Goal: Task Accomplishment & Management: Manage account settings

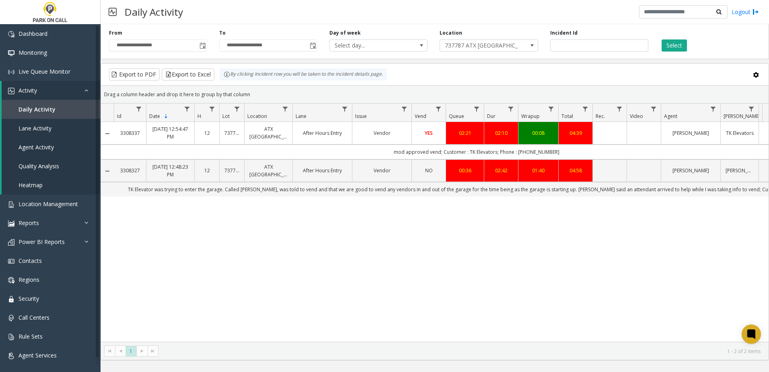
drag, startPoint x: 0, startPoint y: 0, endPoint x: 249, endPoint y: 225, distance: 335.7
click at [248, 229] on div "3308337 [DATE] 12:54:47 PM 12 737787 ATX [GEOGRAPHIC_DATA] After Hours Entry Ve…" at bounding box center [435, 232] width 668 height 220
click at [672, 46] on button "Select" at bounding box center [674, 45] width 25 height 12
click at [402, 74] on div "Export to PDF Export to Excel By clicking Incident row you will be taken to the…" at bounding box center [435, 74] width 654 height 12
click at [399, 78] on div "Export to PDF Export to Excel By clicking Incident row you will be taken to the…" at bounding box center [435, 74] width 654 height 12
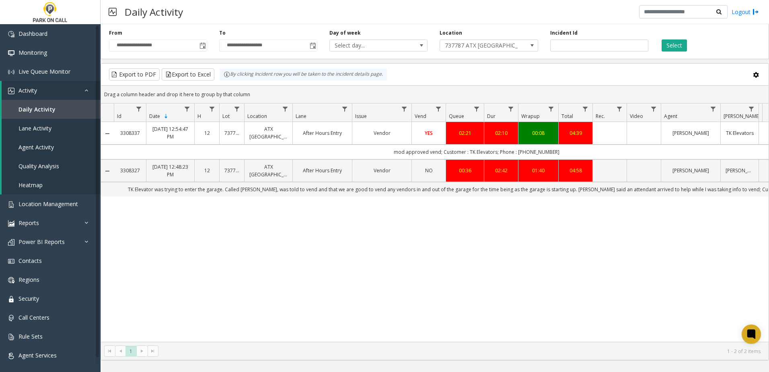
click at [481, 236] on div "3308337 [DATE] 12:54:47 PM 12 737787 ATX [GEOGRAPHIC_DATA] After Hours Entry Ve…" at bounding box center [435, 232] width 668 height 220
click at [64, 205] on span "Location Management" at bounding box center [49, 204] width 60 height 8
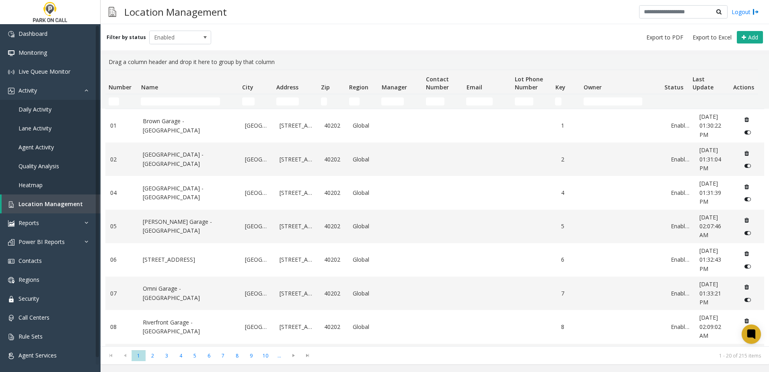
drag, startPoint x: 163, startPoint y: 95, endPoint x: 161, endPoint y: 103, distance: 9.3
click at [163, 95] on td "Name Filter" at bounding box center [188, 101] width 101 height 14
click at [161, 103] on input "Name Filter" at bounding box center [180, 101] width 79 height 8
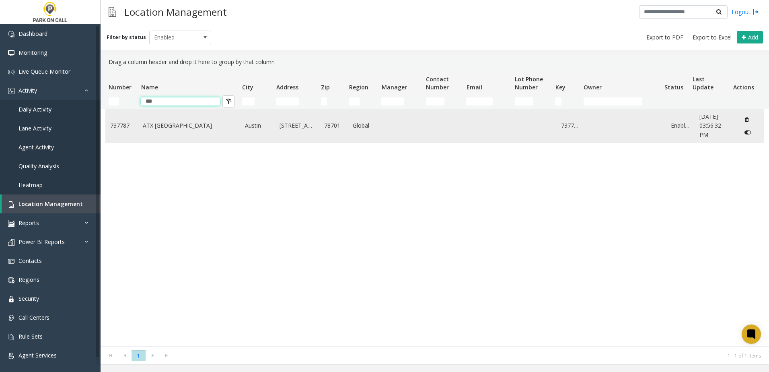
type input "***"
click at [187, 138] on td "ATX [GEOGRAPHIC_DATA]" at bounding box center [189, 125] width 102 height 33
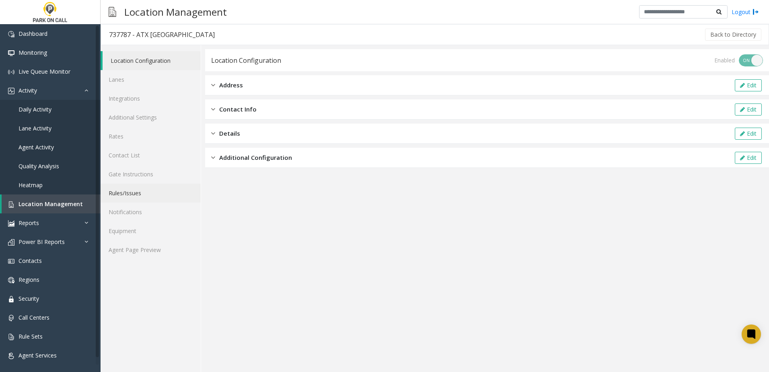
click at [126, 193] on link "Rules/Issues" at bounding box center [151, 193] width 100 height 19
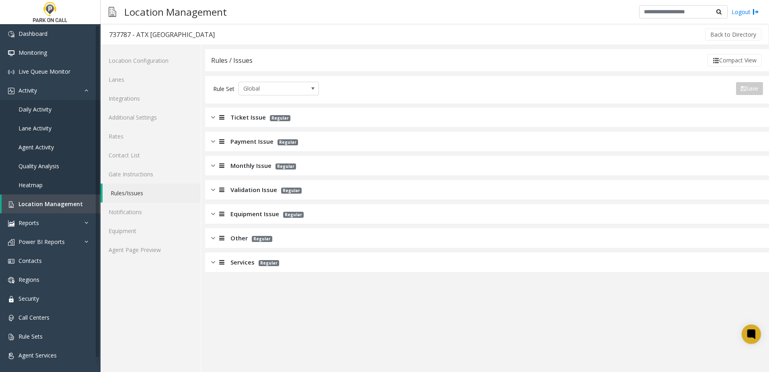
click at [233, 262] on span "Services" at bounding box center [243, 262] width 24 height 9
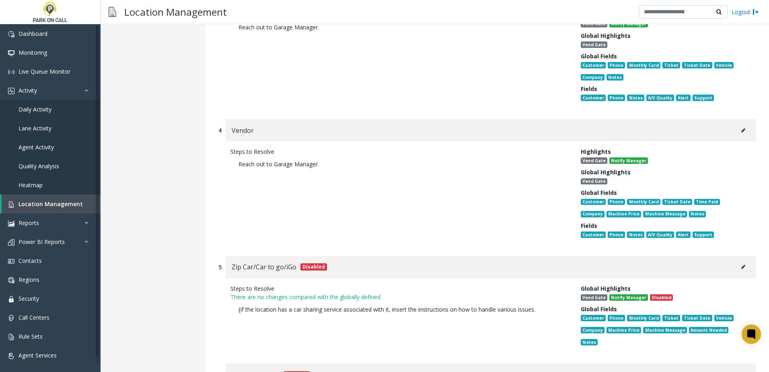
scroll to position [523, 0]
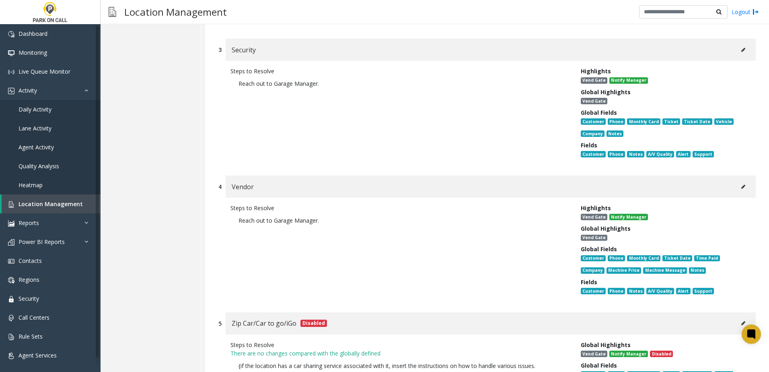
click at [742, 184] on icon at bounding box center [744, 186] width 4 height 5
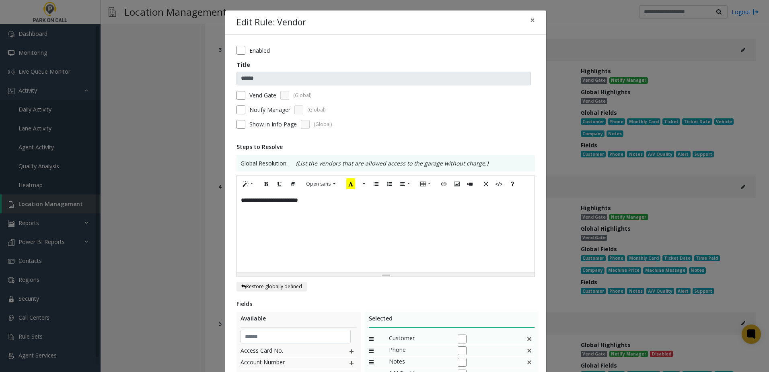
click at [272, 232] on div "**********" at bounding box center [386, 232] width 298 height 80
click at [238, 201] on div "**********" at bounding box center [386, 232] width 298 height 80
click at [349, 202] on div "**********" at bounding box center [386, 232] width 298 height 80
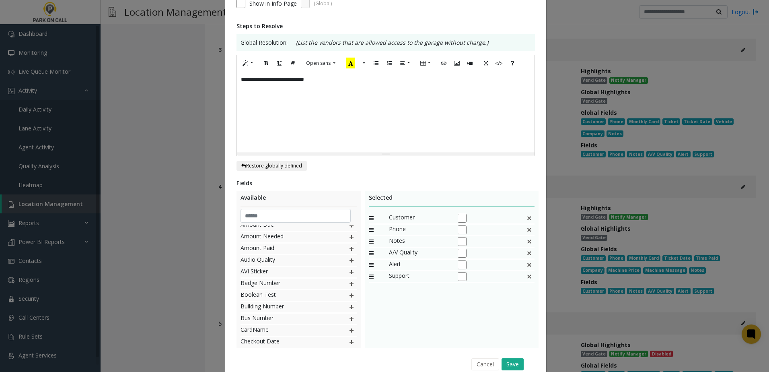
scroll to position [121, 0]
click at [349, 275] on img at bounding box center [352, 273] width 6 height 10
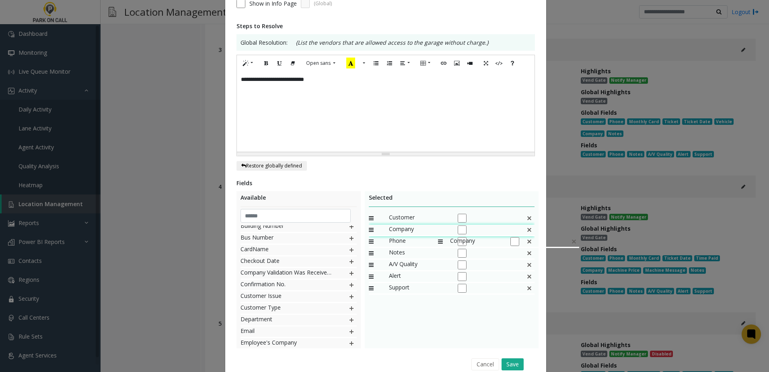
drag, startPoint x: 410, startPoint y: 290, endPoint x: 434, endPoint y: 232, distance: 62.6
click at [512, 363] on button "Save" at bounding box center [513, 364] width 22 height 12
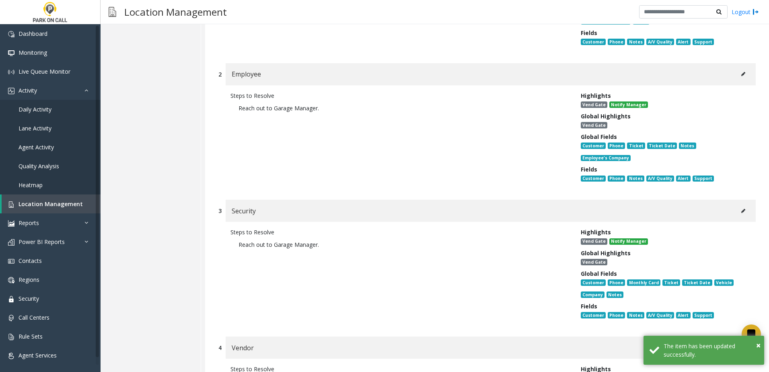
scroll to position [0, 0]
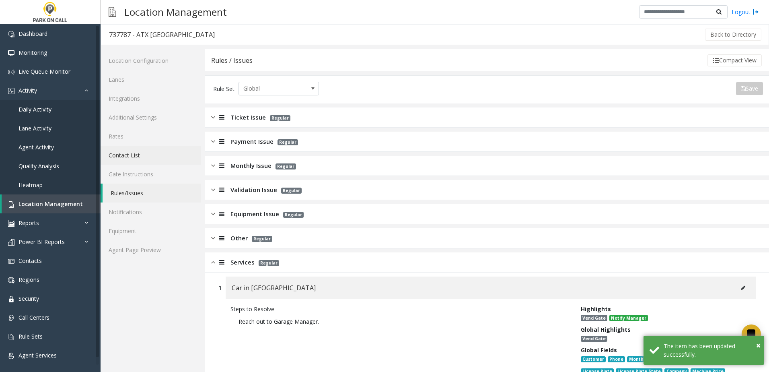
click at [129, 153] on link "Contact List" at bounding box center [151, 155] width 100 height 19
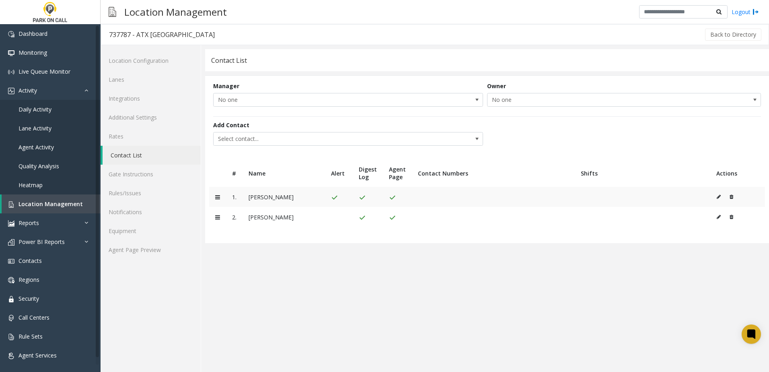
click at [732, 197] on icon at bounding box center [732, 196] width 4 height 5
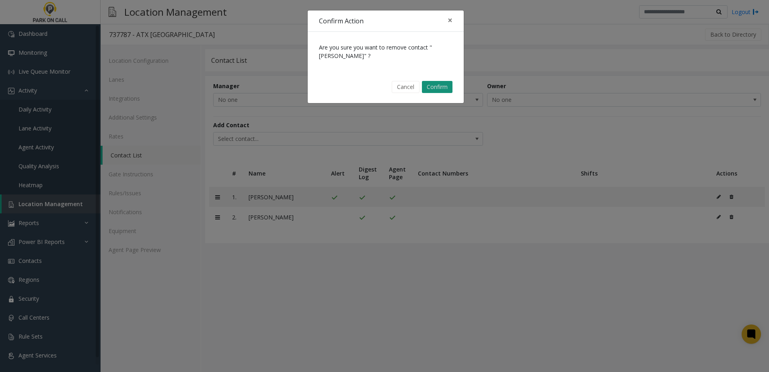
click at [438, 88] on button "Confirm" at bounding box center [437, 87] width 31 height 12
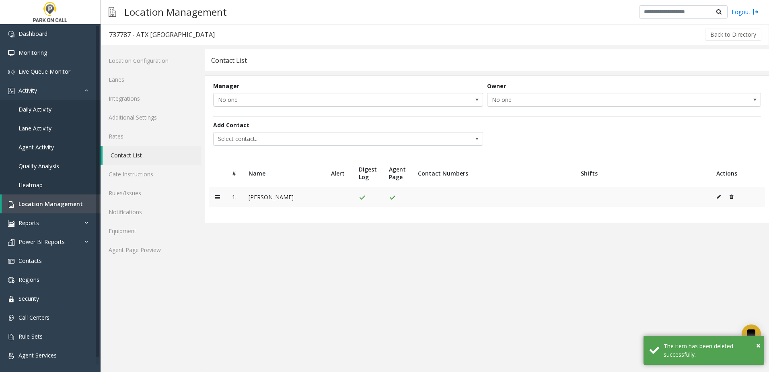
click at [732, 193] on button at bounding box center [730, 197] width 8 height 12
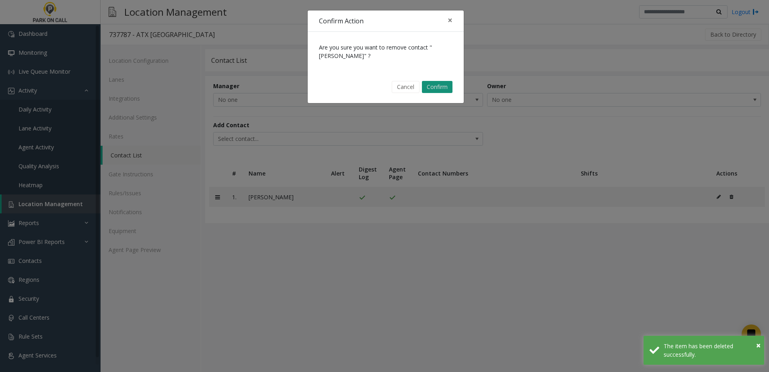
click at [440, 88] on button "Confirm" at bounding box center [437, 87] width 31 height 12
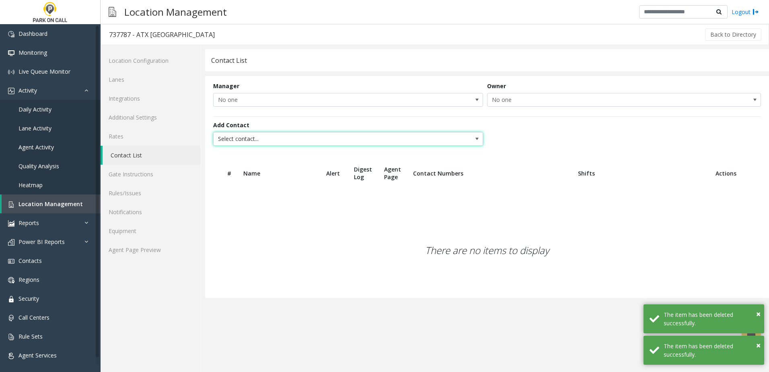
click at [272, 140] on span "Select contact..." at bounding box center [321, 138] width 215 height 13
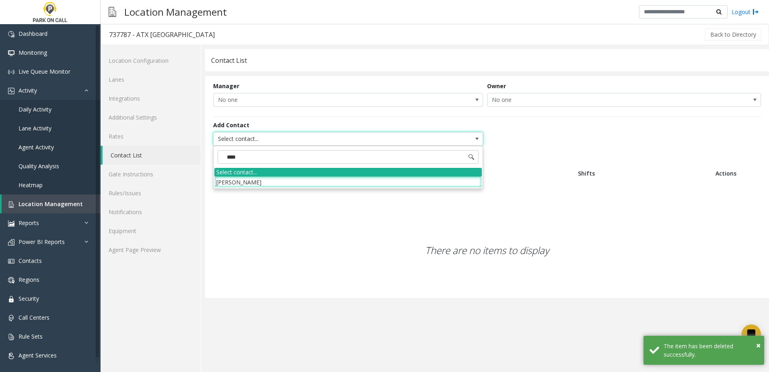
type input "*****"
click at [239, 182] on li "[PERSON_NAME]" at bounding box center [348, 182] width 268 height 11
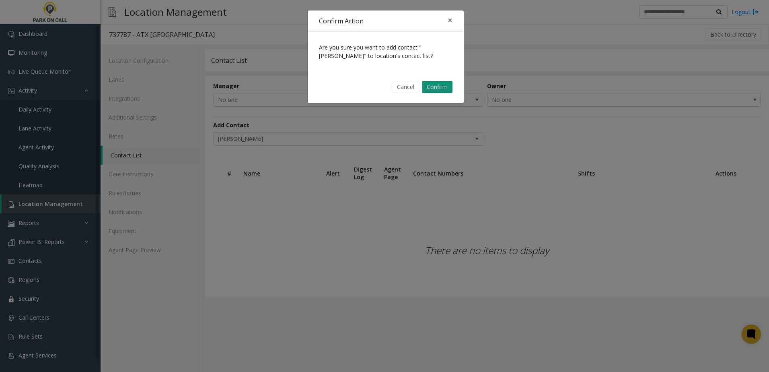
click at [439, 89] on button "Confirm" at bounding box center [437, 87] width 31 height 12
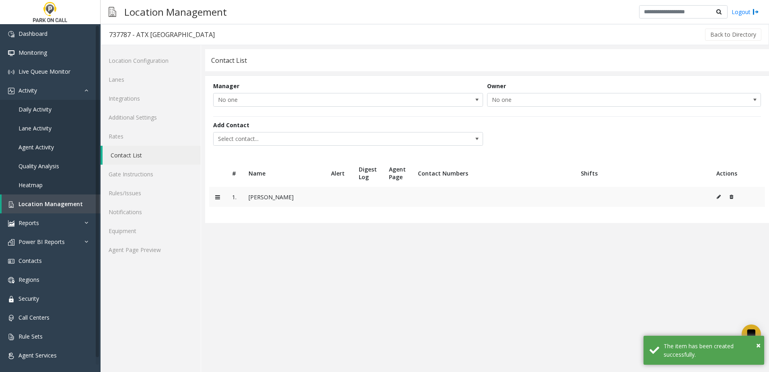
click at [717, 195] on icon at bounding box center [719, 196] width 4 height 5
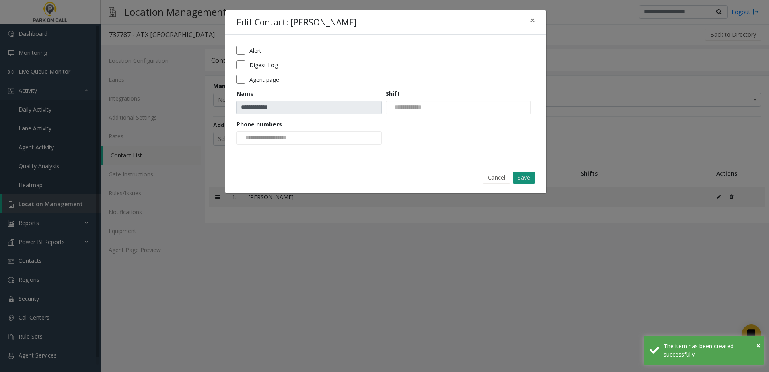
click at [524, 179] on button "Save" at bounding box center [524, 177] width 22 height 12
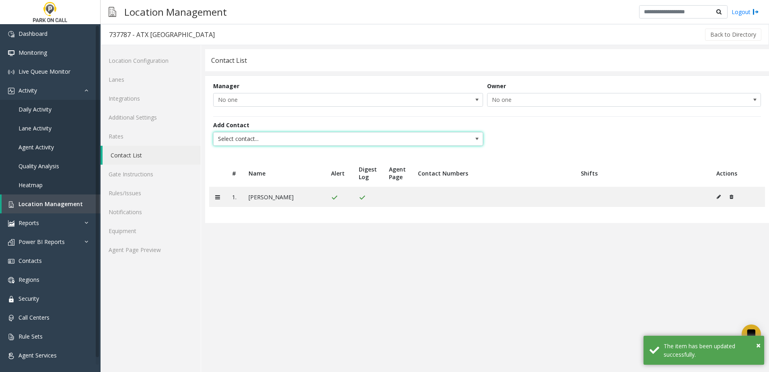
click at [256, 138] on span "Select contact..." at bounding box center [321, 138] width 215 height 13
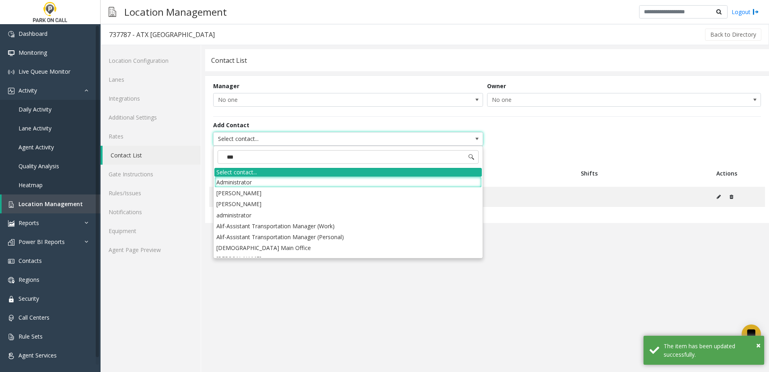
type input "****"
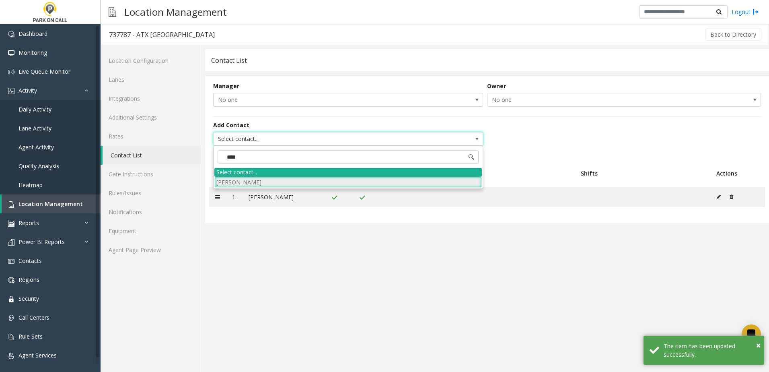
click at [259, 179] on li "[PERSON_NAME]" at bounding box center [348, 182] width 268 height 11
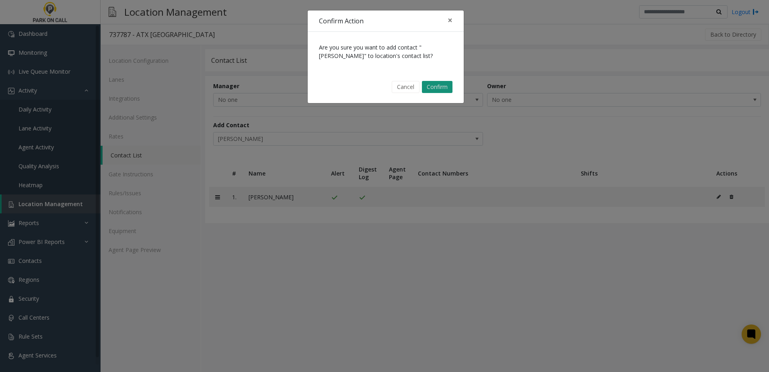
click at [441, 85] on button "Confirm" at bounding box center [437, 87] width 31 height 12
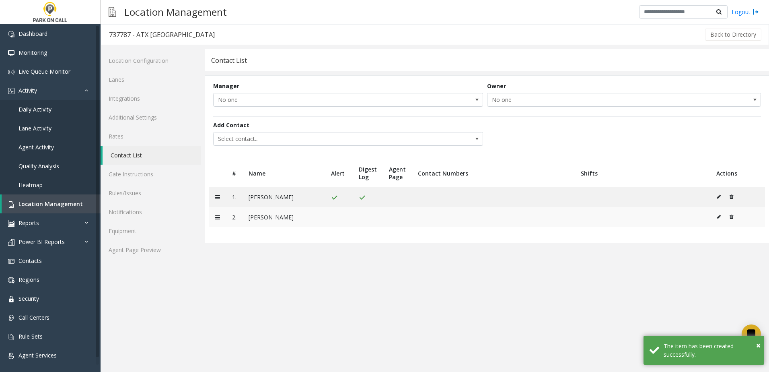
click at [718, 218] on icon at bounding box center [719, 216] width 4 height 5
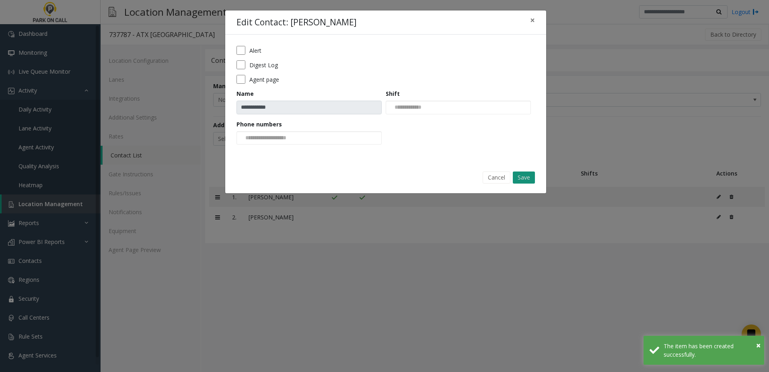
click at [530, 176] on button "Save" at bounding box center [524, 177] width 22 height 12
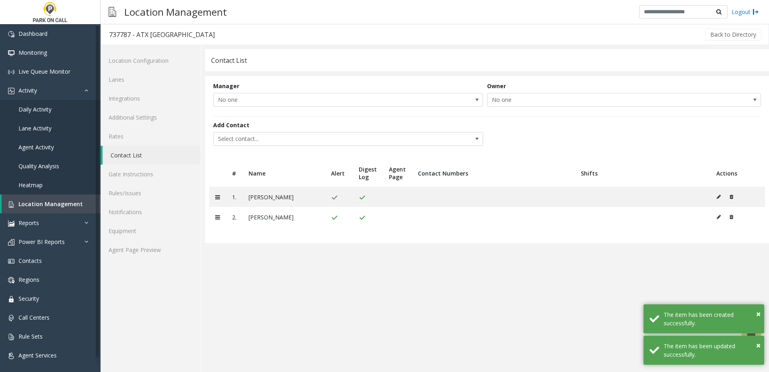
click at [526, 291] on app-contact-list "**********" at bounding box center [487, 210] width 564 height 323
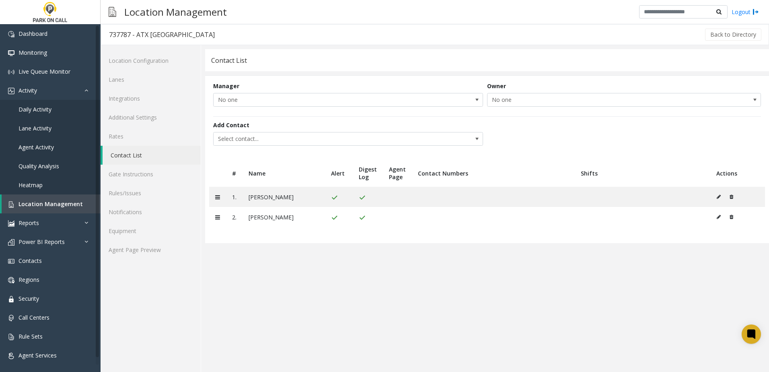
click at [483, 280] on app-contact-list "**********" at bounding box center [487, 210] width 564 height 323
click at [158, 191] on link "Rules/Issues" at bounding box center [151, 193] width 100 height 19
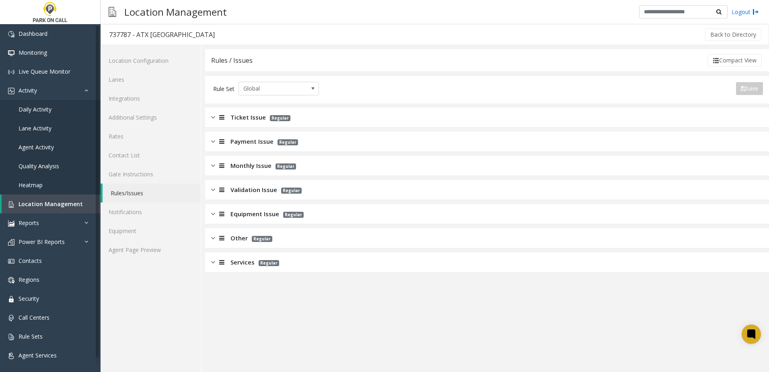
click at [245, 265] on span "Services" at bounding box center [243, 262] width 24 height 9
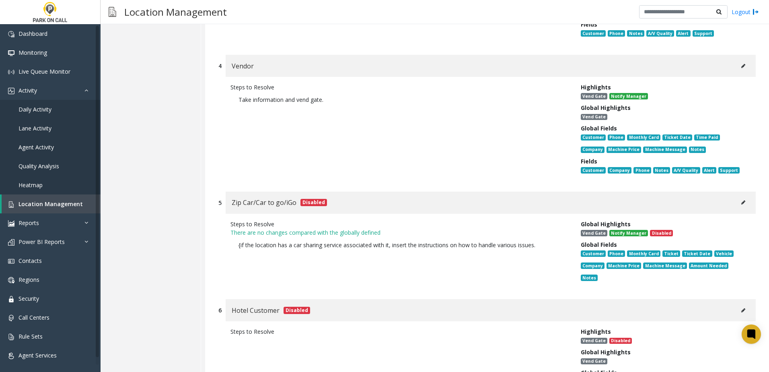
scroll to position [523, 0]
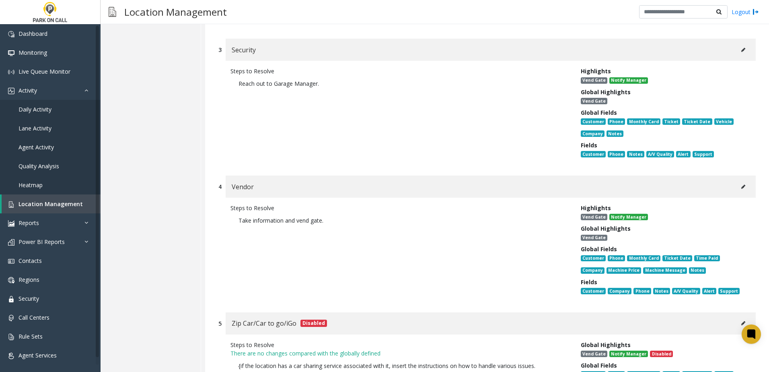
click at [740, 181] on button at bounding box center [743, 187] width 13 height 12
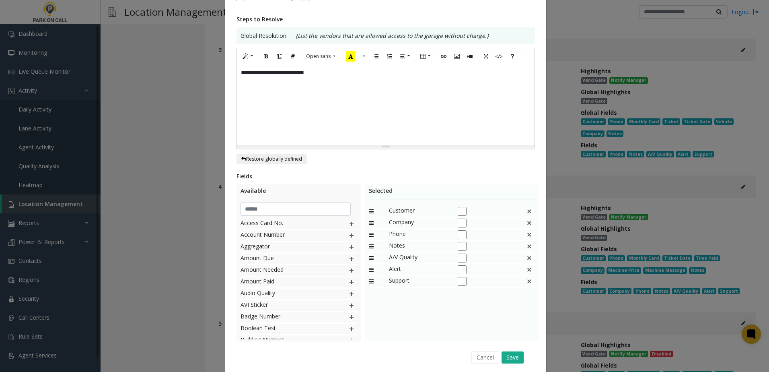
scroll to position [157, 0]
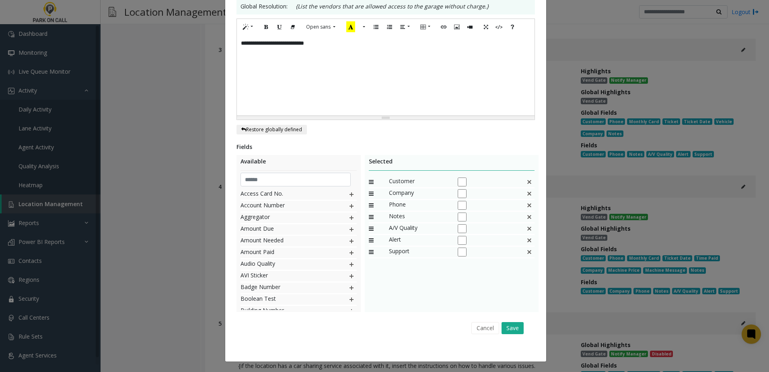
drag, startPoint x: 487, startPoint y: 329, endPoint x: 484, endPoint y: 308, distance: 21.2
click at [487, 329] on button "Cancel" at bounding box center [486, 328] width 28 height 12
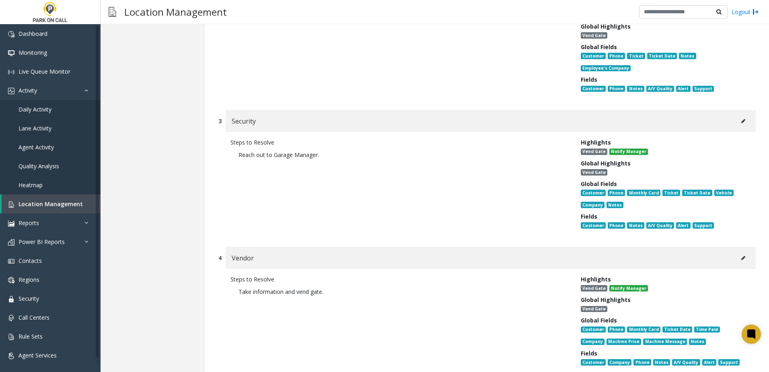
scroll to position [322, 0]
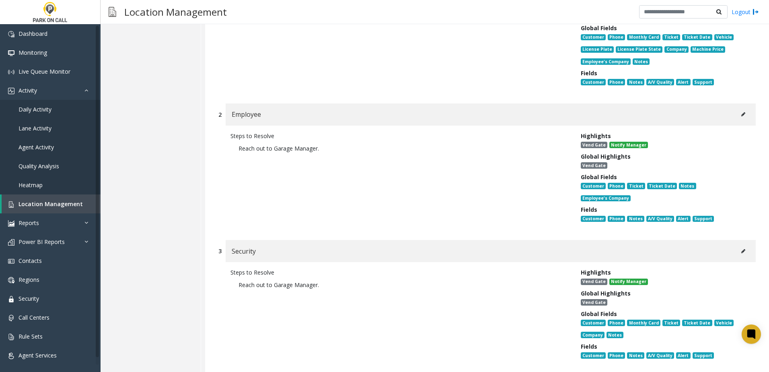
click at [738, 110] on button at bounding box center [743, 114] width 13 height 12
type input "********"
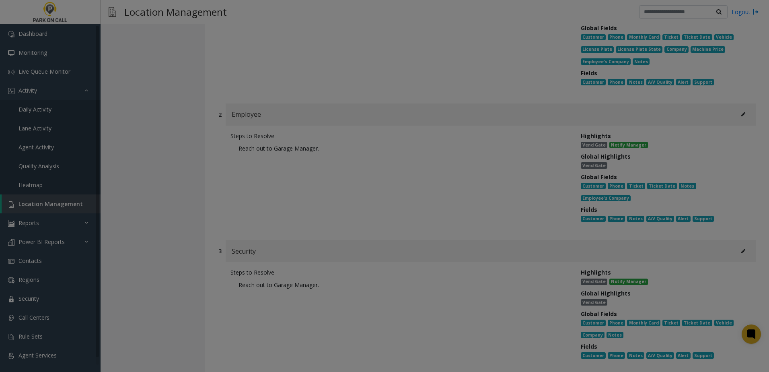
scroll to position [0, 0]
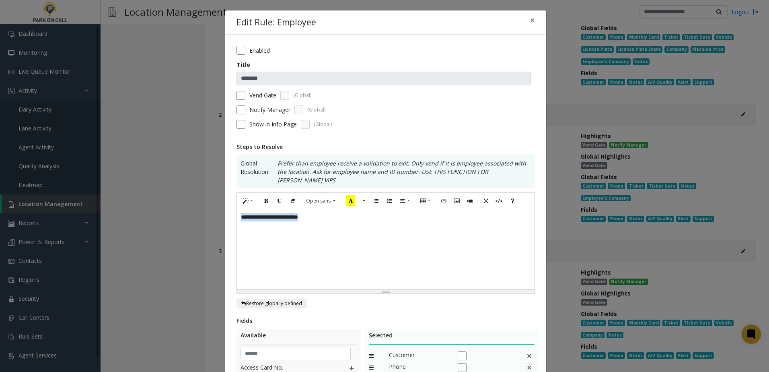
drag, startPoint x: 360, startPoint y: 212, endPoint x: 140, endPoint y: 210, distance: 220.1
click at [140, 210] on div "**********" at bounding box center [384, 186] width 769 height 372
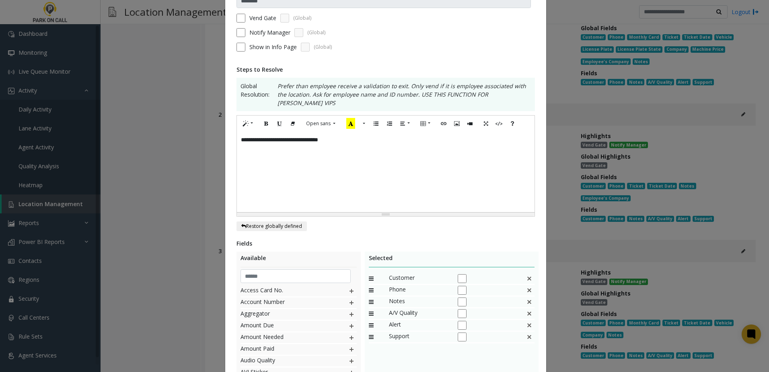
scroll to position [165, 0]
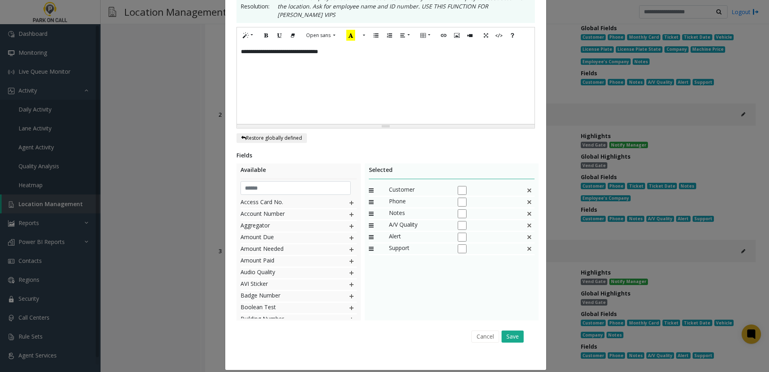
click at [528, 197] on img at bounding box center [529, 202] width 6 height 10
click at [349, 280] on img at bounding box center [352, 285] width 6 height 10
drag, startPoint x: 411, startPoint y: 239, endPoint x: 426, endPoint y: 193, distance: 49.0
click at [516, 330] on button "Save" at bounding box center [513, 336] width 22 height 12
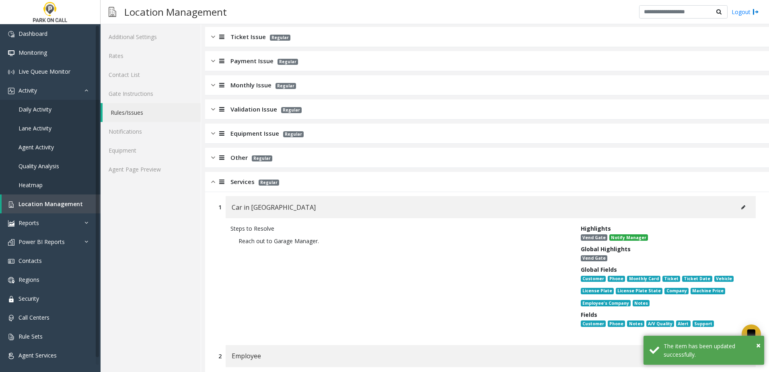
click at [242, 184] on span "Services" at bounding box center [243, 181] width 24 height 9
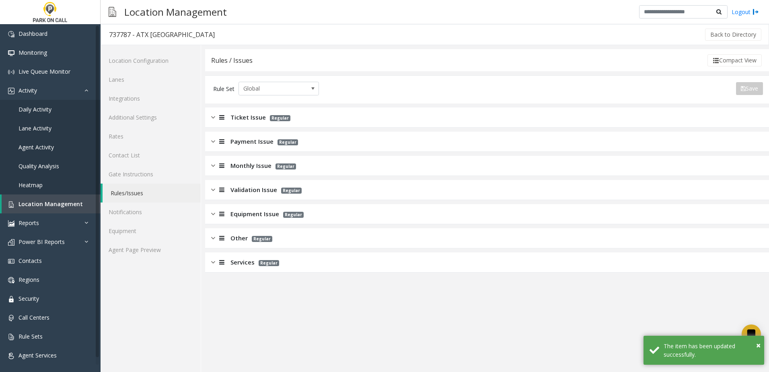
click at [251, 159] on div "Monthly Issue Regular" at bounding box center [487, 166] width 564 height 20
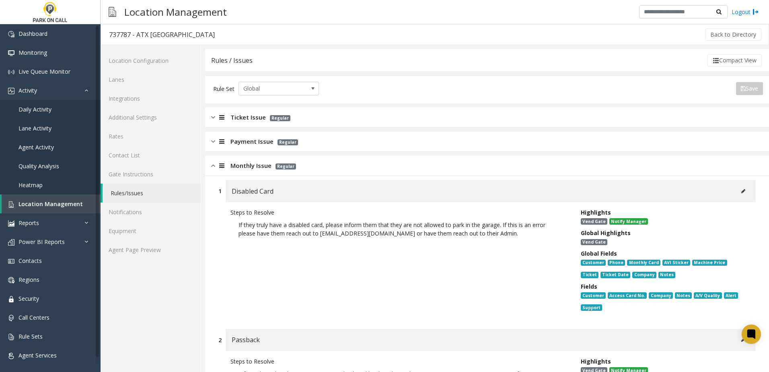
click at [742, 191] on icon at bounding box center [744, 191] width 4 height 5
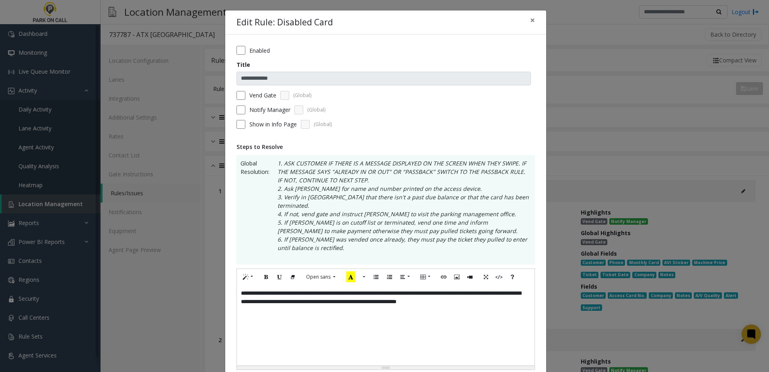
click at [286, 298] on div "**********" at bounding box center [386, 325] width 298 height 80
click at [237, 285] on div "**********" at bounding box center [386, 325] width 298 height 80
drag, startPoint x: 503, startPoint y: 286, endPoint x: 206, endPoint y: 278, distance: 296.7
click at [206, 278] on div "**********" at bounding box center [384, 186] width 769 height 372
copy div "**********"
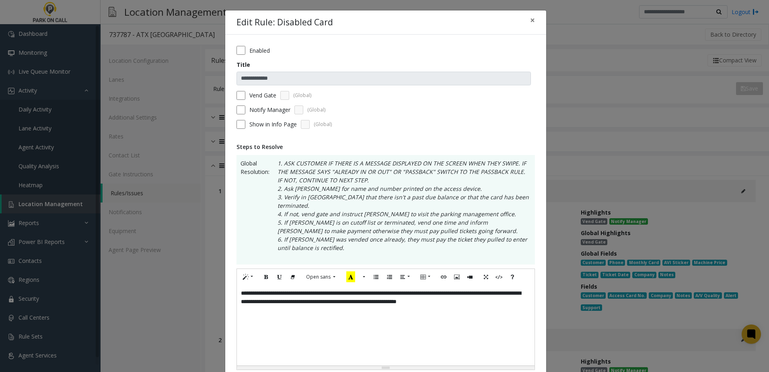
click at [525, 292] on div "**********" at bounding box center [386, 325] width 298 height 80
drag, startPoint x: 503, startPoint y: 286, endPoint x: 147, endPoint y: 282, distance: 355.8
click at [147, 282] on div "**********" at bounding box center [384, 186] width 769 height 372
click at [269, 295] on div "**********" at bounding box center [386, 325] width 298 height 80
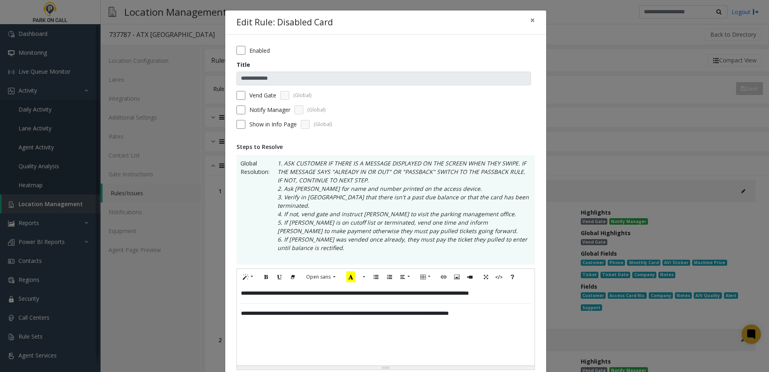
click at [239, 285] on div "**********" at bounding box center [386, 325] width 298 height 80
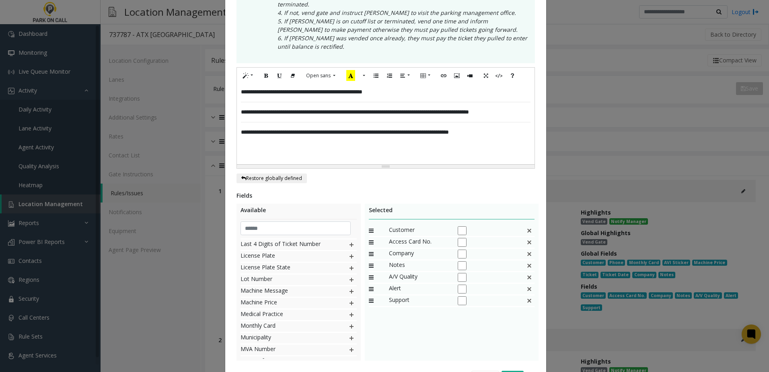
scroll to position [402, 0]
click at [349, 256] on img at bounding box center [352, 261] width 6 height 10
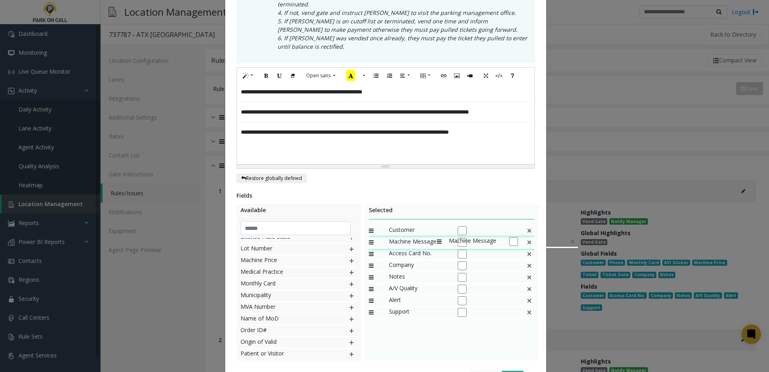
drag, startPoint x: 408, startPoint y: 289, endPoint x: 433, endPoint y: 232, distance: 62.0
click at [527, 249] on img at bounding box center [529, 254] width 6 height 10
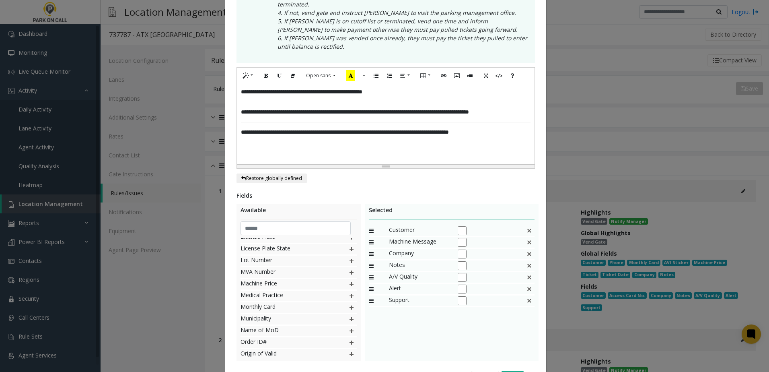
scroll to position [414, 0]
click at [349, 291] on img at bounding box center [352, 296] width 6 height 10
drag, startPoint x: 406, startPoint y: 305, endPoint x: 425, endPoint y: 246, distance: 61.7
click at [527, 249] on img at bounding box center [529, 254] width 6 height 10
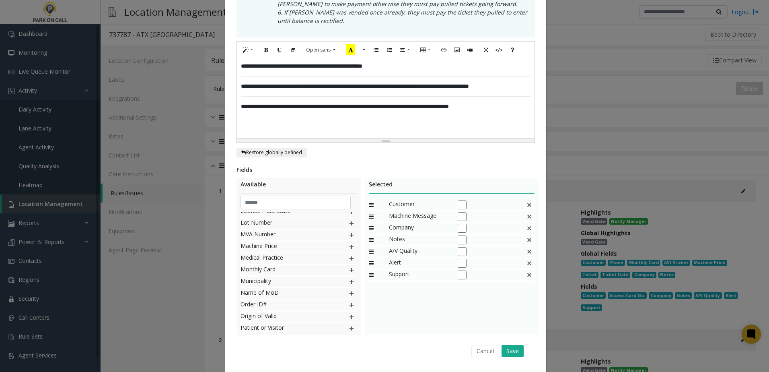
scroll to position [241, 0]
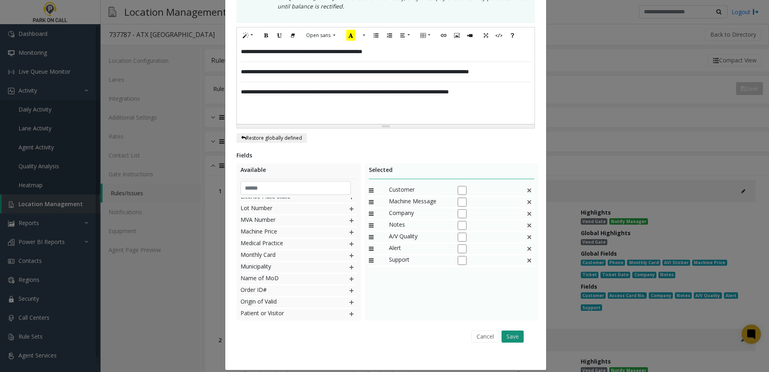
click at [511, 330] on button "Save" at bounding box center [513, 336] width 22 height 12
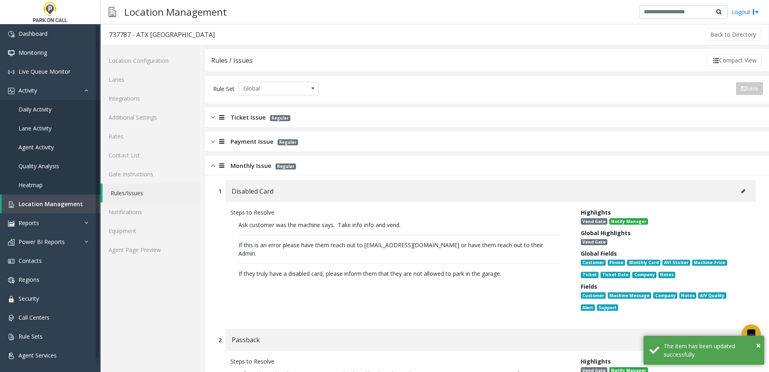
scroll to position [121, 0]
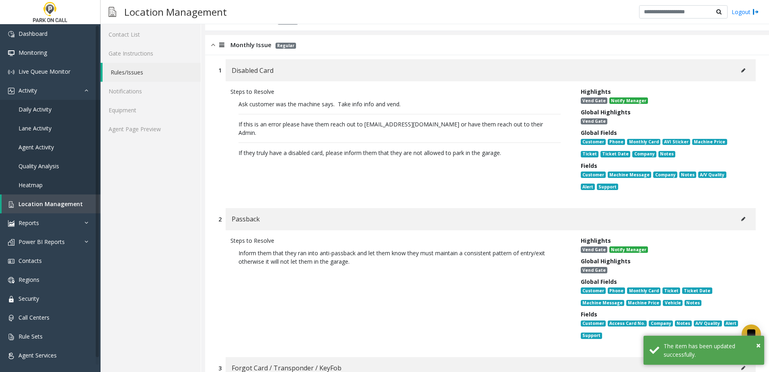
click at [742, 219] on icon at bounding box center [744, 219] width 4 height 5
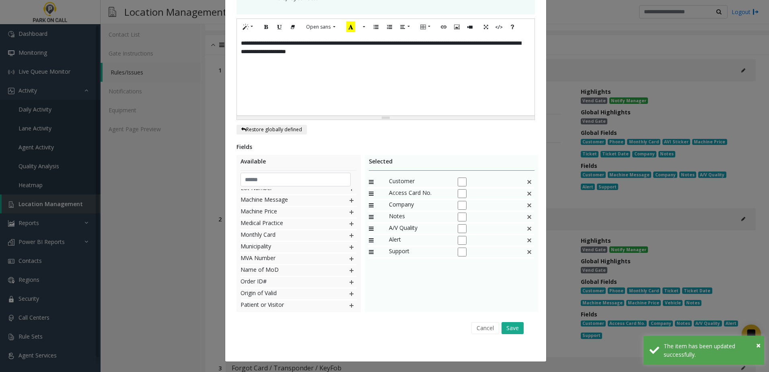
scroll to position [0, 0]
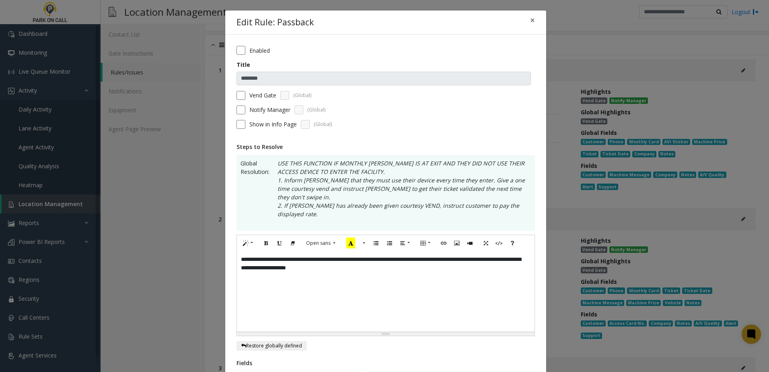
click at [404, 251] on div "**********" at bounding box center [386, 291] width 298 height 80
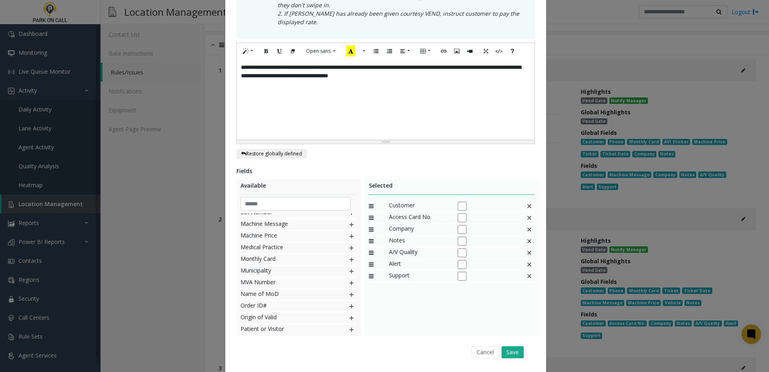
scroll to position [199, 0]
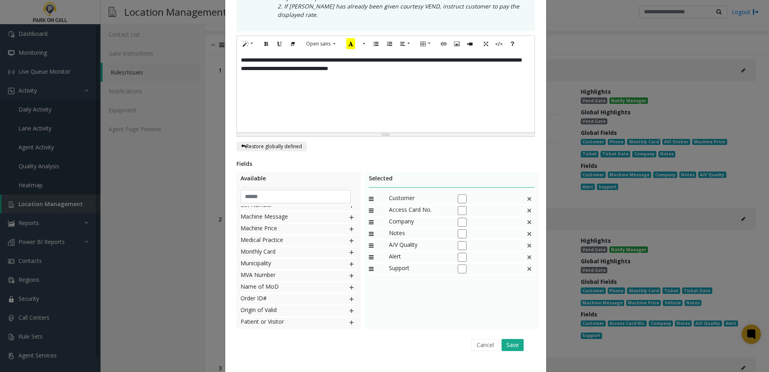
click at [530, 205] on img at bounding box center [529, 210] width 6 height 10
click at [349, 259] on img at bounding box center [352, 264] width 6 height 10
drag, startPoint x: 413, startPoint y: 252, endPoint x: 425, endPoint y: 204, distance: 49.3
click at [510, 339] on button "Save" at bounding box center [513, 345] width 22 height 12
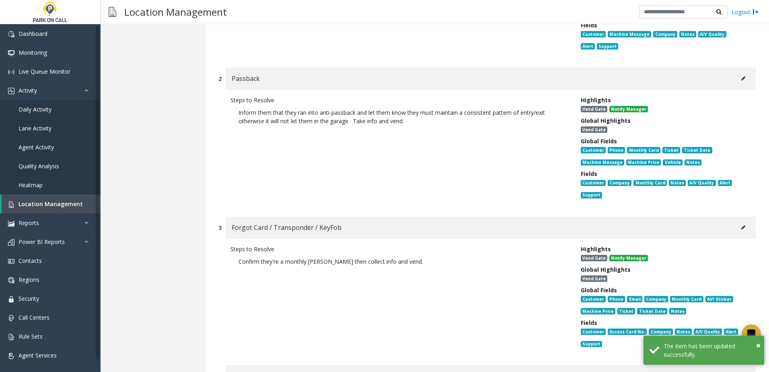
scroll to position [282, 0]
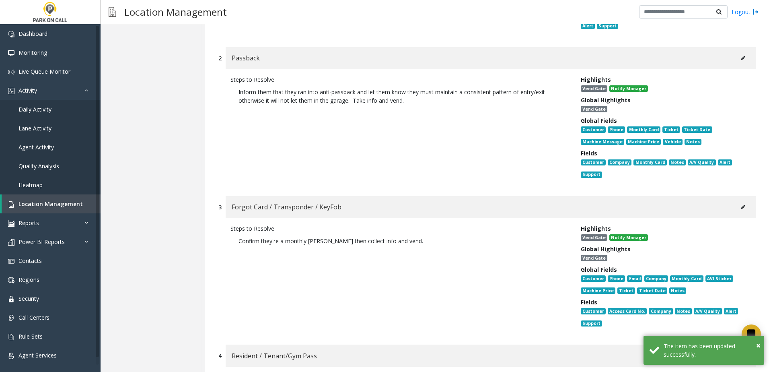
click at [742, 210] on button at bounding box center [743, 207] width 13 height 12
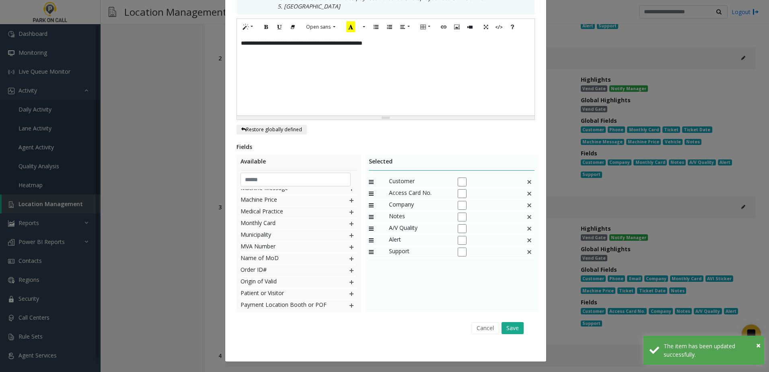
scroll to position [0, 0]
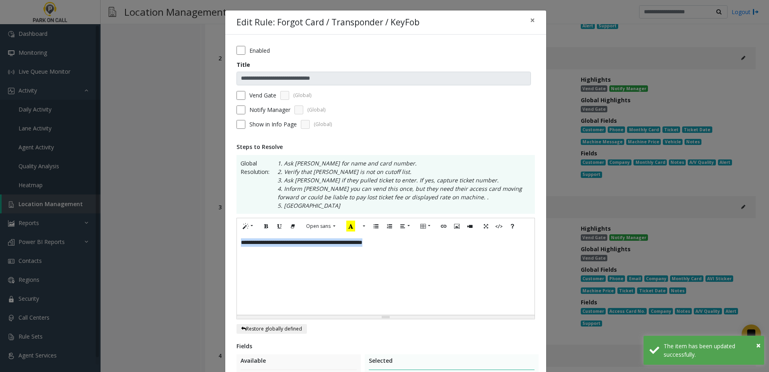
drag, startPoint x: 439, startPoint y: 241, endPoint x: 148, endPoint y: 239, distance: 290.2
click at [148, 239] on div "**********" at bounding box center [384, 186] width 769 height 372
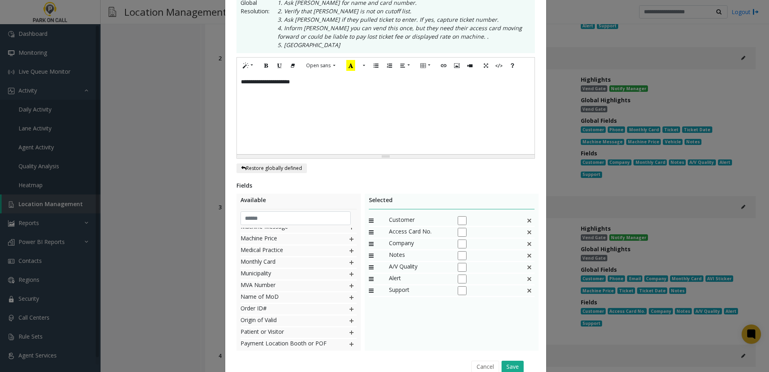
scroll to position [161, 0]
click at [526, 232] on img at bounding box center [529, 232] width 6 height 10
click at [349, 318] on img at bounding box center [352, 317] width 6 height 10
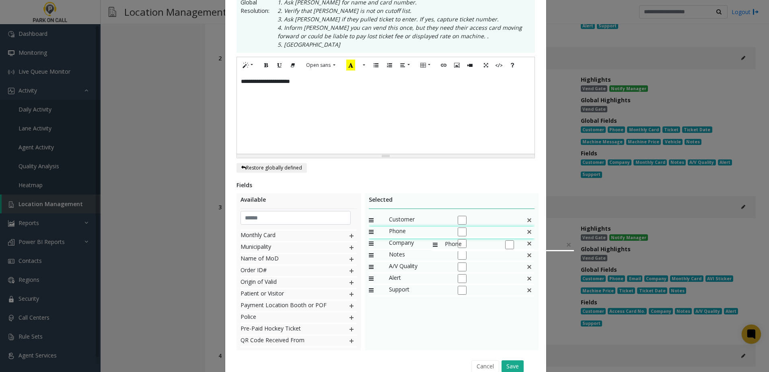
drag, startPoint x: 394, startPoint y: 287, endPoint x: 429, endPoint y: 235, distance: 62.2
click at [513, 366] on button "Save" at bounding box center [513, 366] width 22 height 12
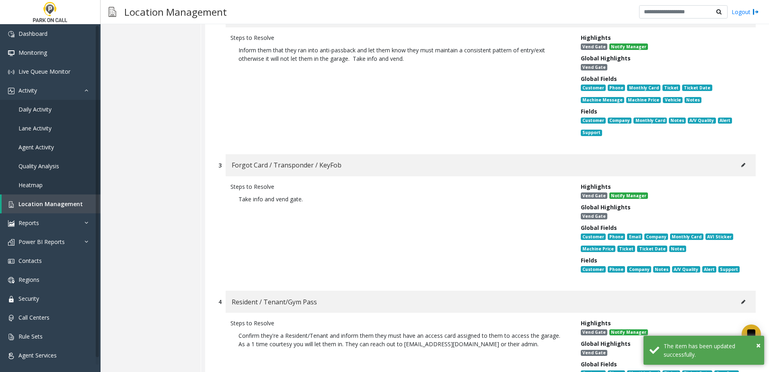
scroll to position [443, 0]
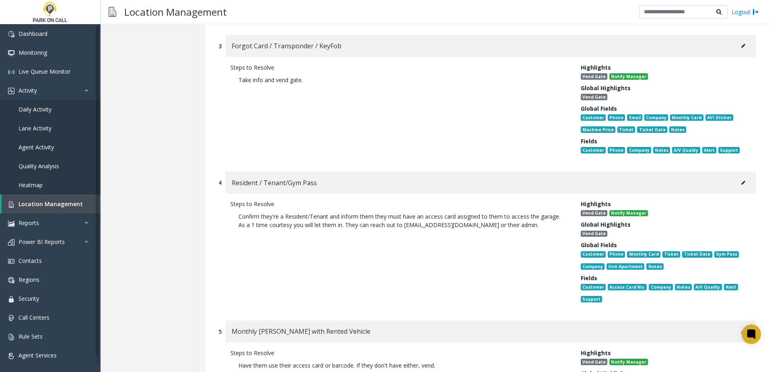
click at [742, 184] on icon at bounding box center [744, 182] width 4 height 5
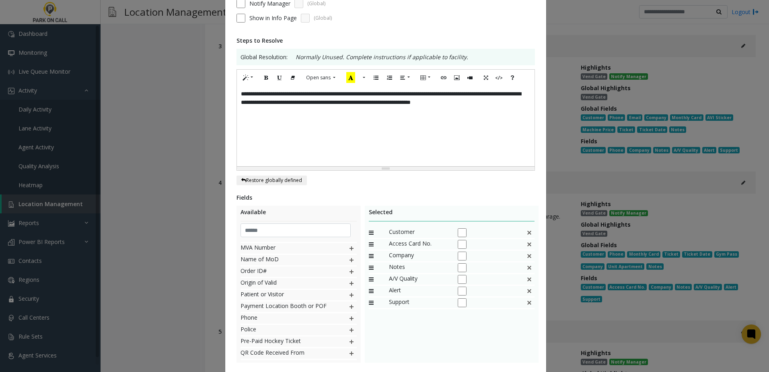
scroll to position [121, 0]
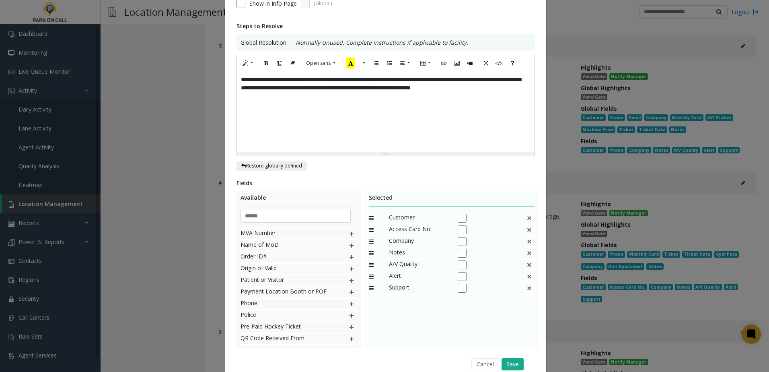
click at [526, 229] on img at bounding box center [529, 230] width 6 height 10
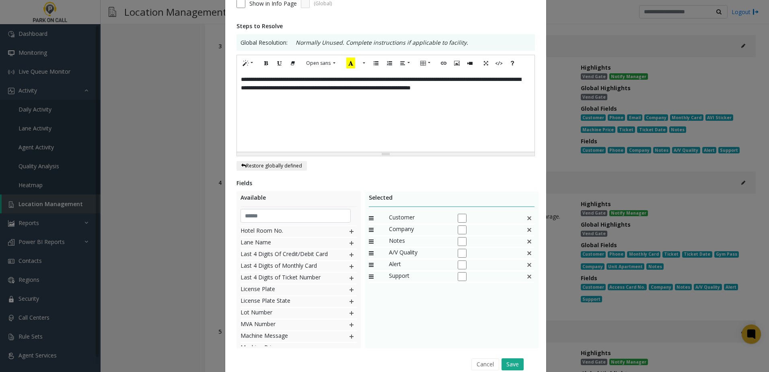
scroll to position [378, 0]
click at [349, 330] on img at bounding box center [352, 331] width 6 height 10
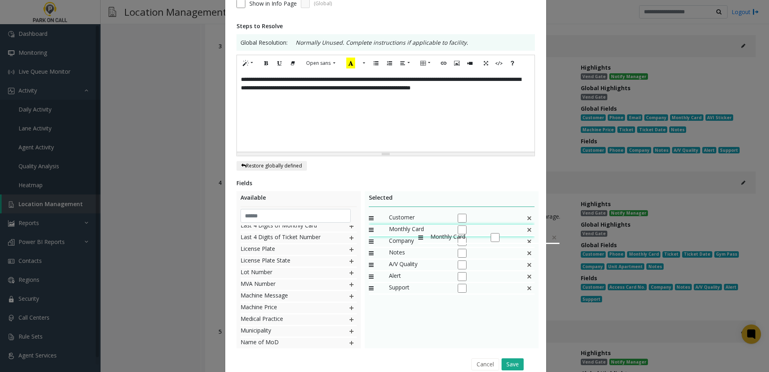
drag, startPoint x: 397, startPoint y: 288, endPoint x: 415, endPoint y: 228, distance: 62.5
click at [526, 242] on img at bounding box center [529, 241] width 6 height 10
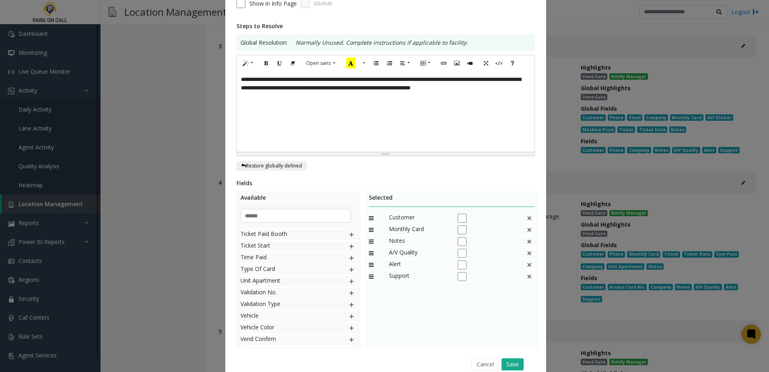
click at [349, 282] on img at bounding box center [352, 281] width 6 height 10
drag, startPoint x: 409, startPoint y: 287, endPoint x: 415, endPoint y: 235, distance: 53.0
drag, startPoint x: 328, startPoint y: 80, endPoint x: 308, endPoint y: 80, distance: 19.3
click at [308, 80] on div "**********" at bounding box center [386, 111] width 298 height 80
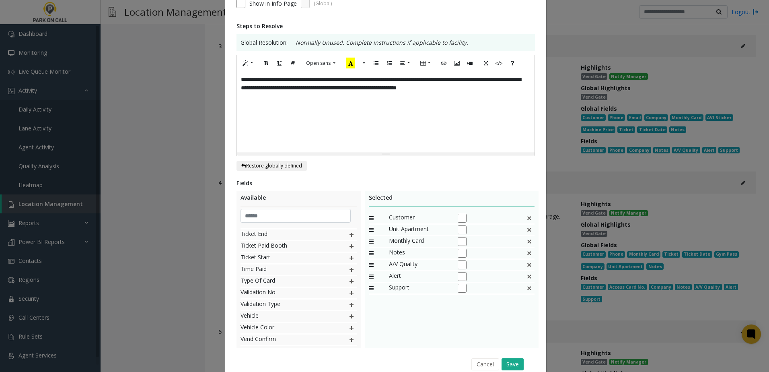
scroll to position [157, 0]
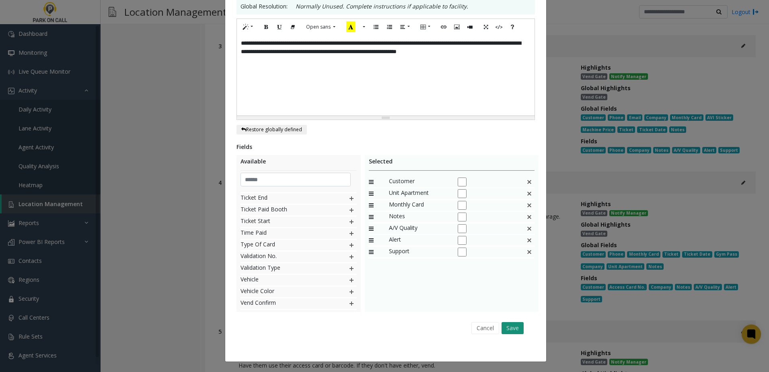
click at [521, 326] on button "Save" at bounding box center [513, 328] width 22 height 12
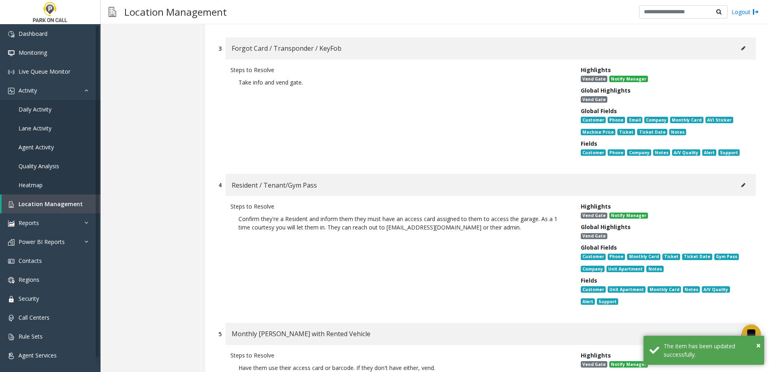
scroll to position [563, 0]
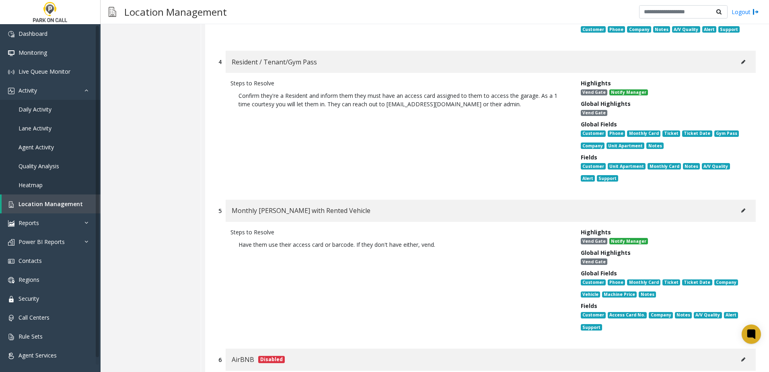
click at [740, 211] on button at bounding box center [743, 210] width 13 height 12
type input "**********"
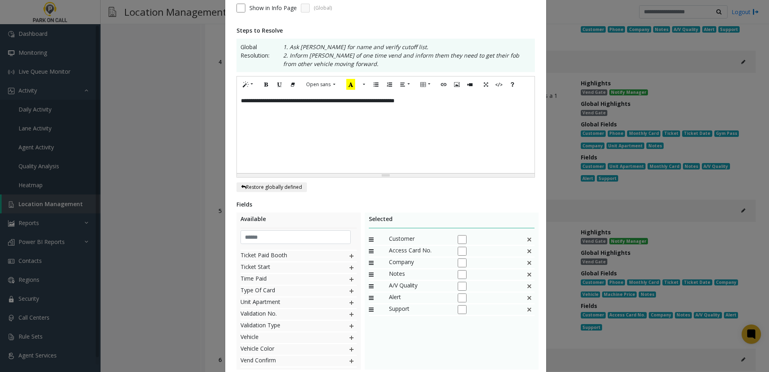
scroll to position [121, 0]
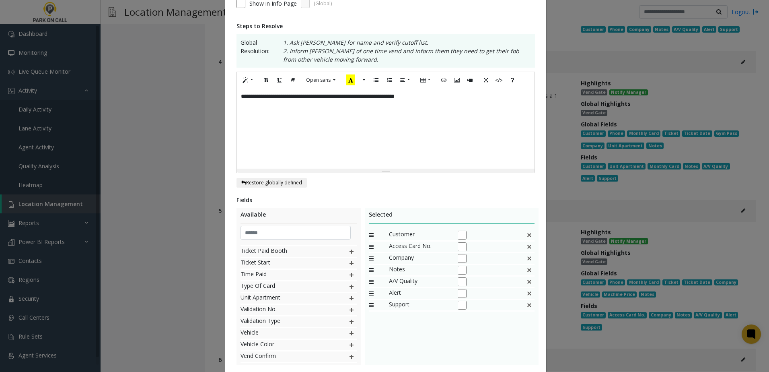
click at [528, 247] on img at bounding box center [529, 246] width 6 height 10
click at [349, 322] on img at bounding box center [352, 323] width 6 height 10
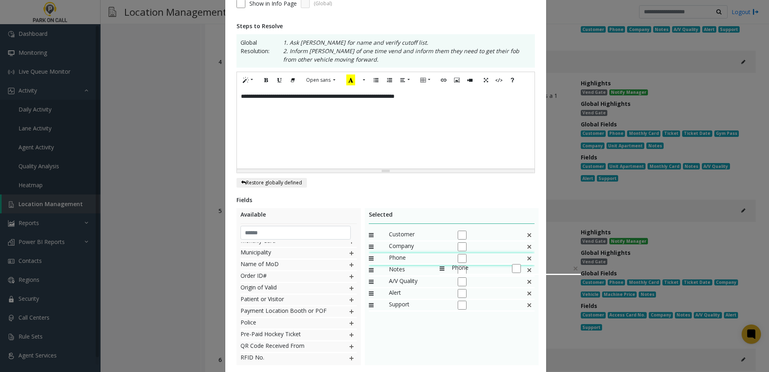
drag, startPoint x: 415, startPoint y: 302, endPoint x: 436, endPoint y: 259, distance: 48.1
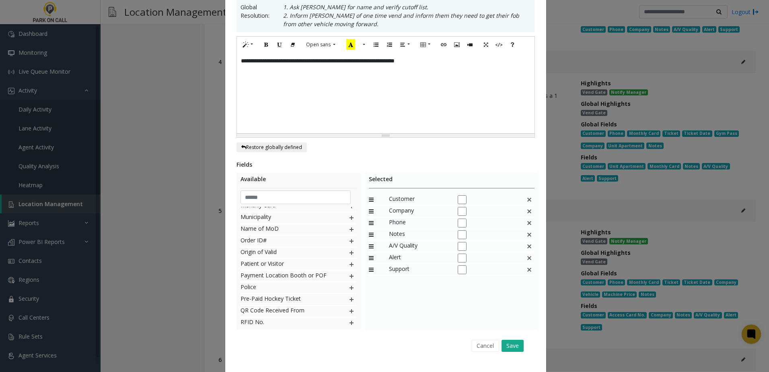
scroll to position [174, 0]
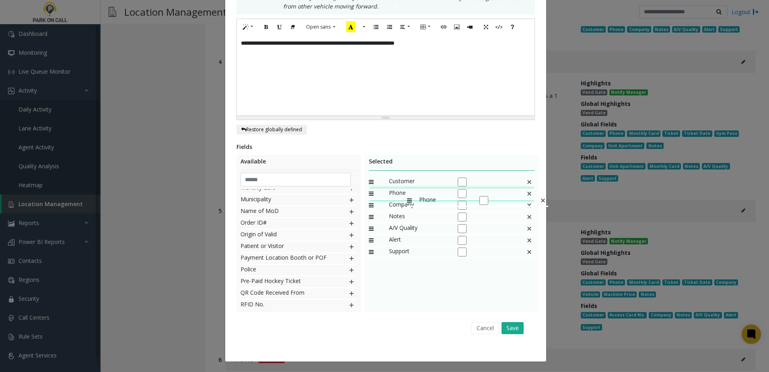
drag, startPoint x: 400, startPoint y: 204, endPoint x: 404, endPoint y: 190, distance: 13.7
click at [514, 316] on div "Fields Available AVI Sticker Access Card No. Account Number Aggregator Amount D…" at bounding box center [386, 240] width 299 height 196
click at [515, 324] on button "Save" at bounding box center [513, 328] width 22 height 12
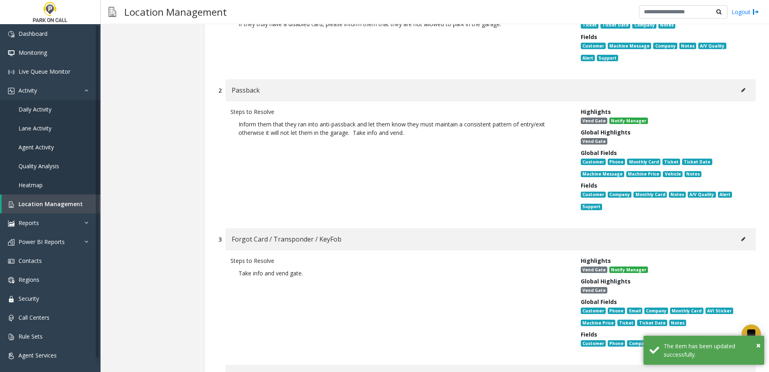
scroll to position [121, 0]
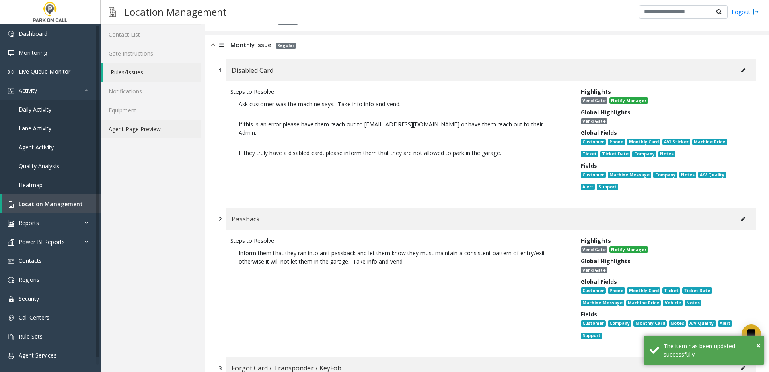
click at [154, 137] on link "Agent Page Preview" at bounding box center [151, 129] width 100 height 19
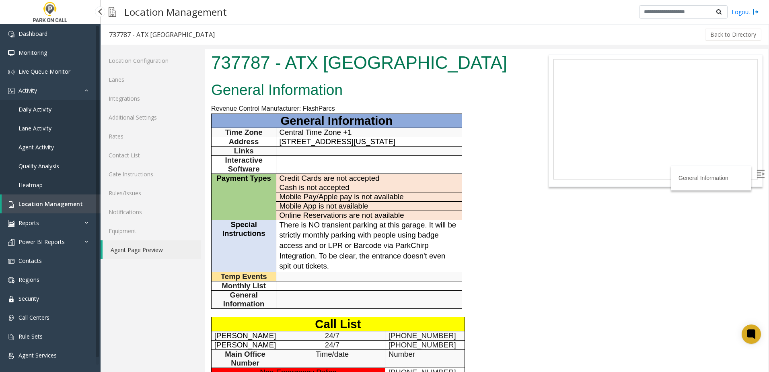
click at [49, 207] on span "Location Management" at bounding box center [51, 204] width 64 height 8
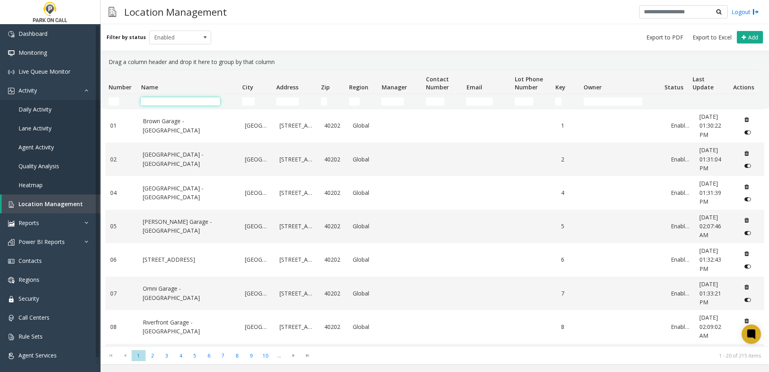
click at [177, 98] on input "Name Filter" at bounding box center [180, 101] width 79 height 8
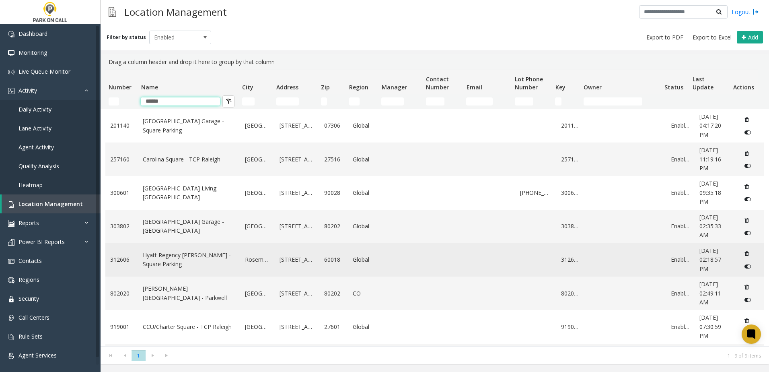
type input "******"
click at [180, 259] on link "Hyatt Regency [PERSON_NAME] - Square Parking" at bounding box center [189, 260] width 93 height 18
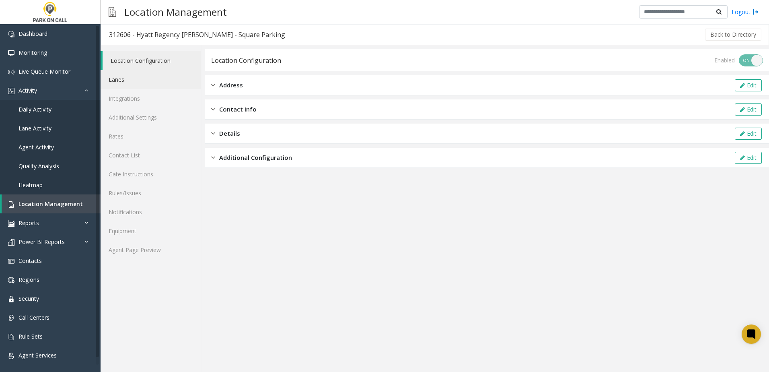
click at [142, 80] on link "Lanes" at bounding box center [151, 79] width 100 height 19
